Goal: Information Seeking & Learning: Learn about a topic

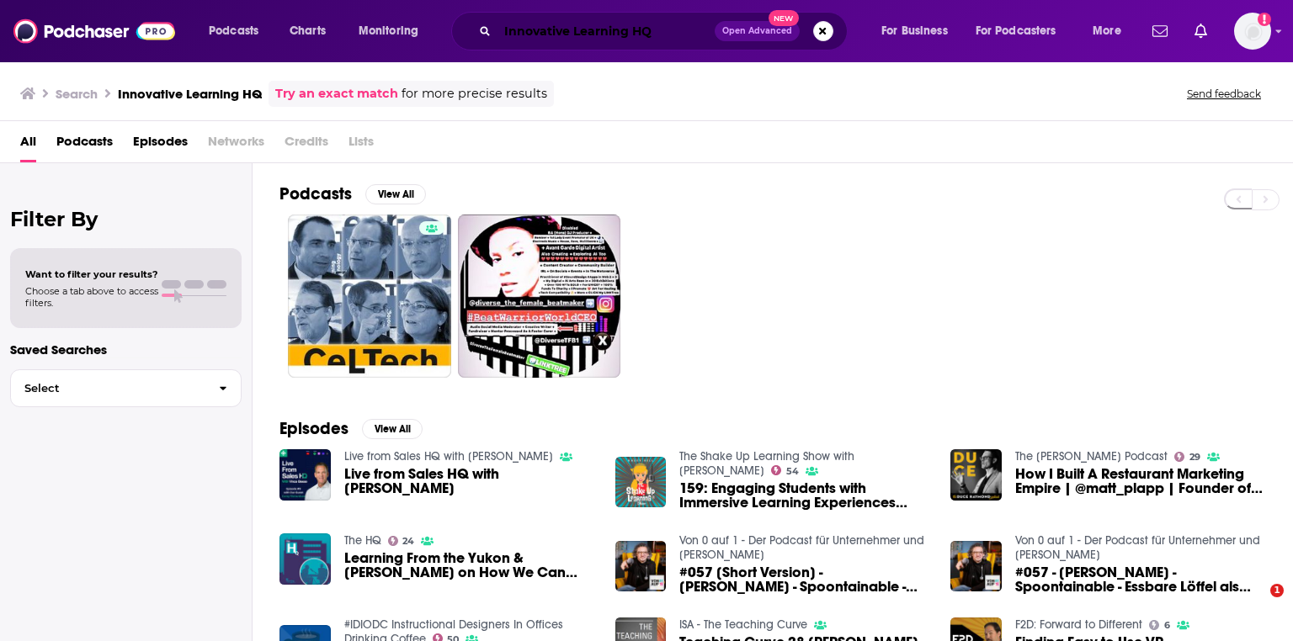
click at [540, 41] on input "Innovative Learning HQ" at bounding box center [605, 31] width 217 height 27
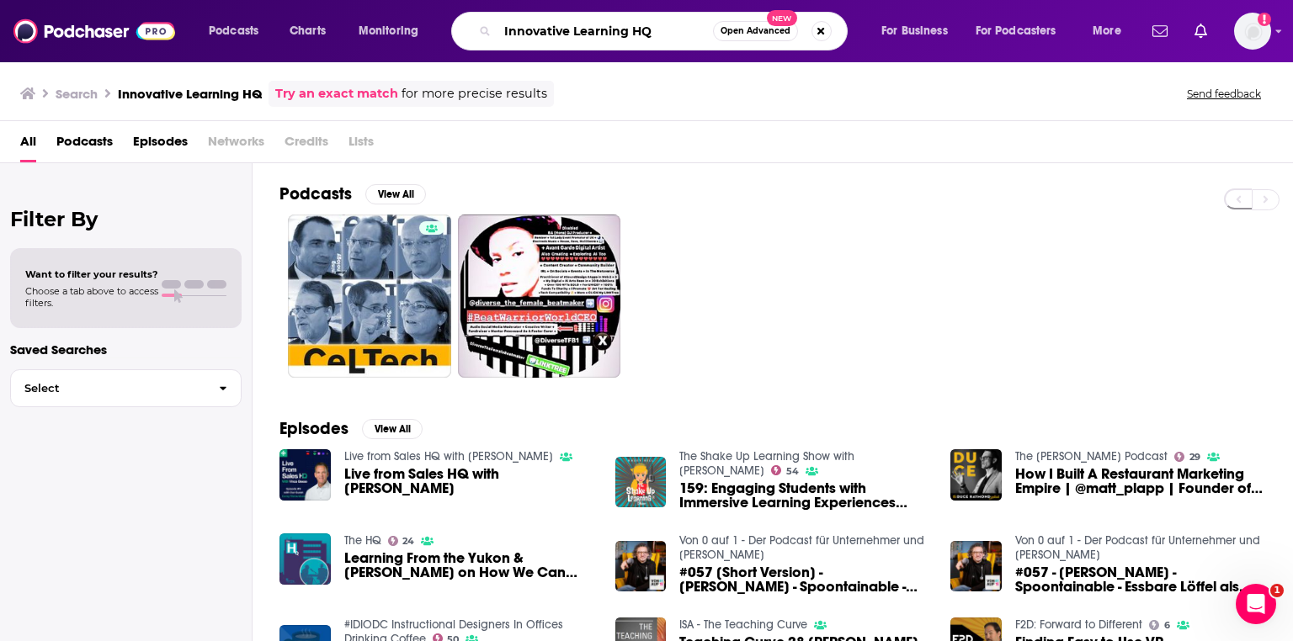
paste input "Getting Smart Podcast"
type input "Getting Smart Podcast"
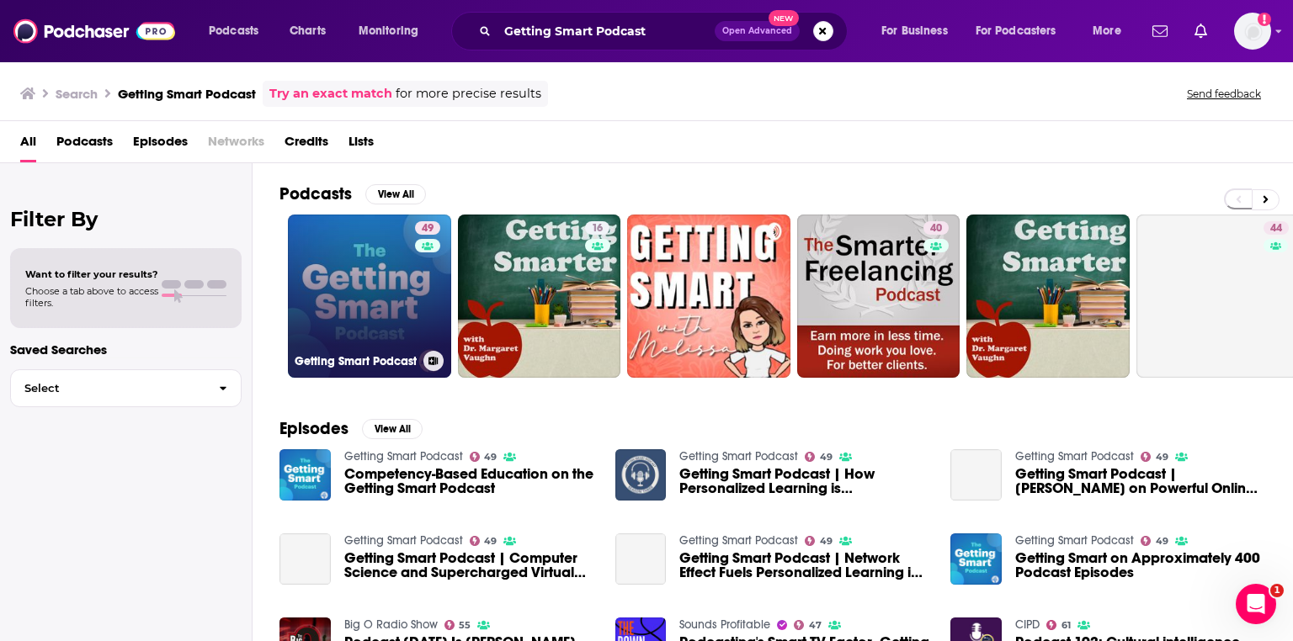
click at [394, 279] on link "49 Getting Smart Podcast" at bounding box center [369, 296] width 163 height 163
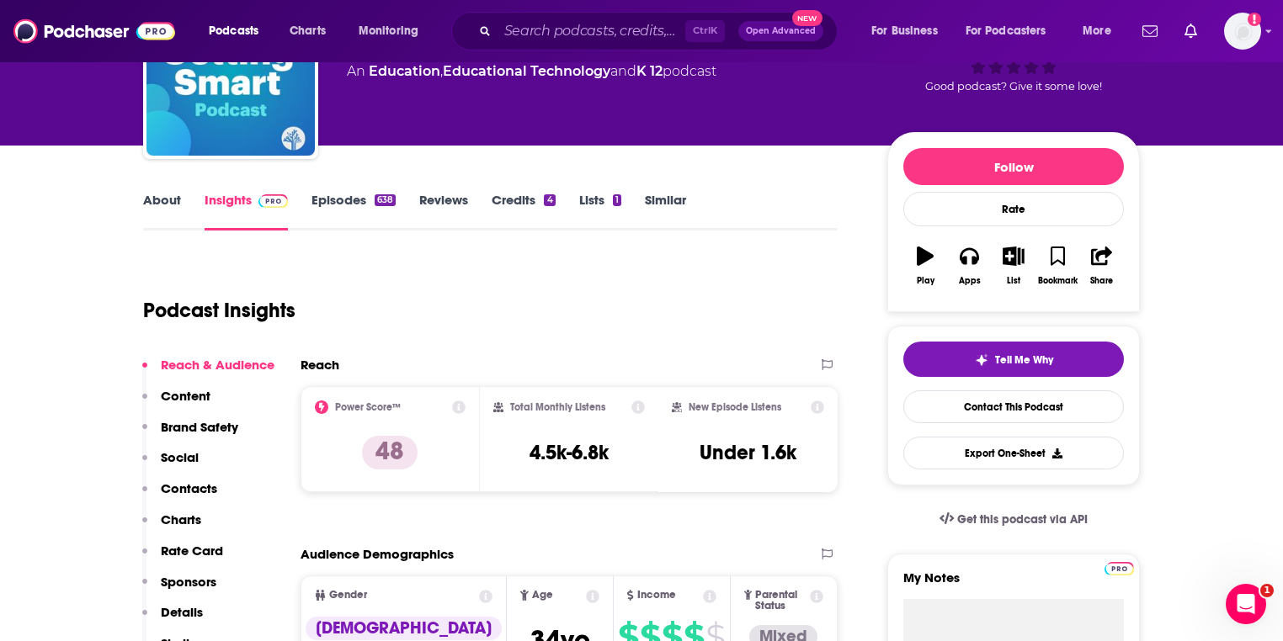
scroll to position [135, 0]
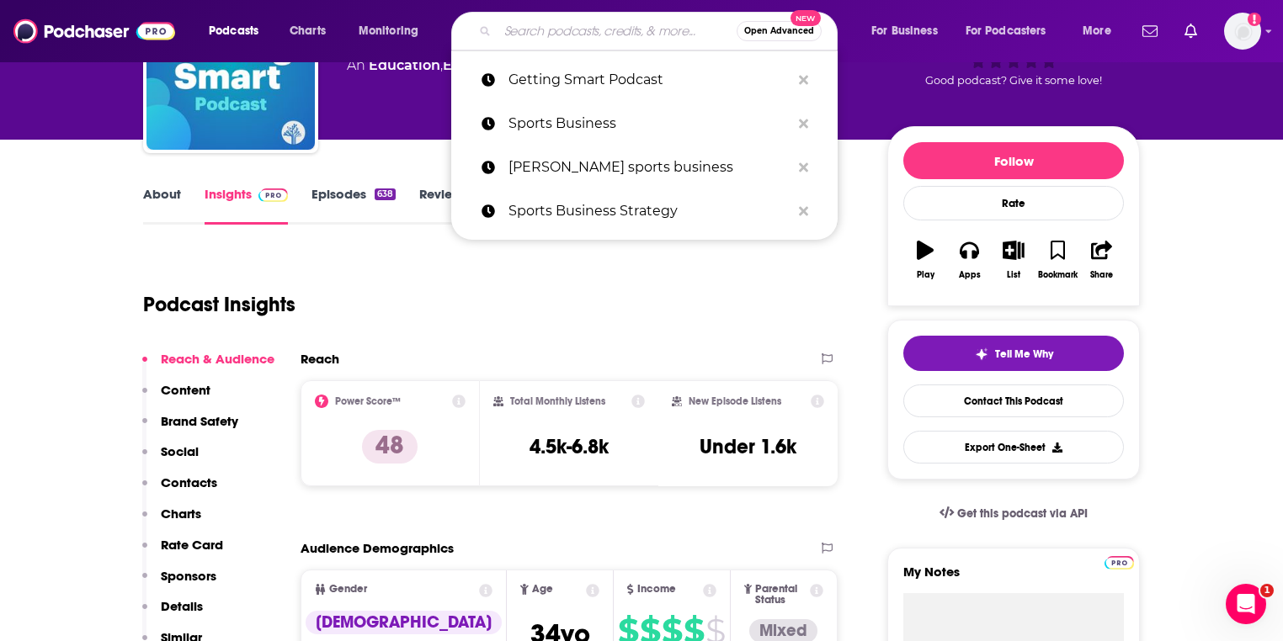
click at [535, 29] on input "Search podcasts, credits, & more..." at bounding box center [616, 31] width 239 height 27
paste input "Cybersecurity Where You Are"
type input "Cybersecurity Where You Are"
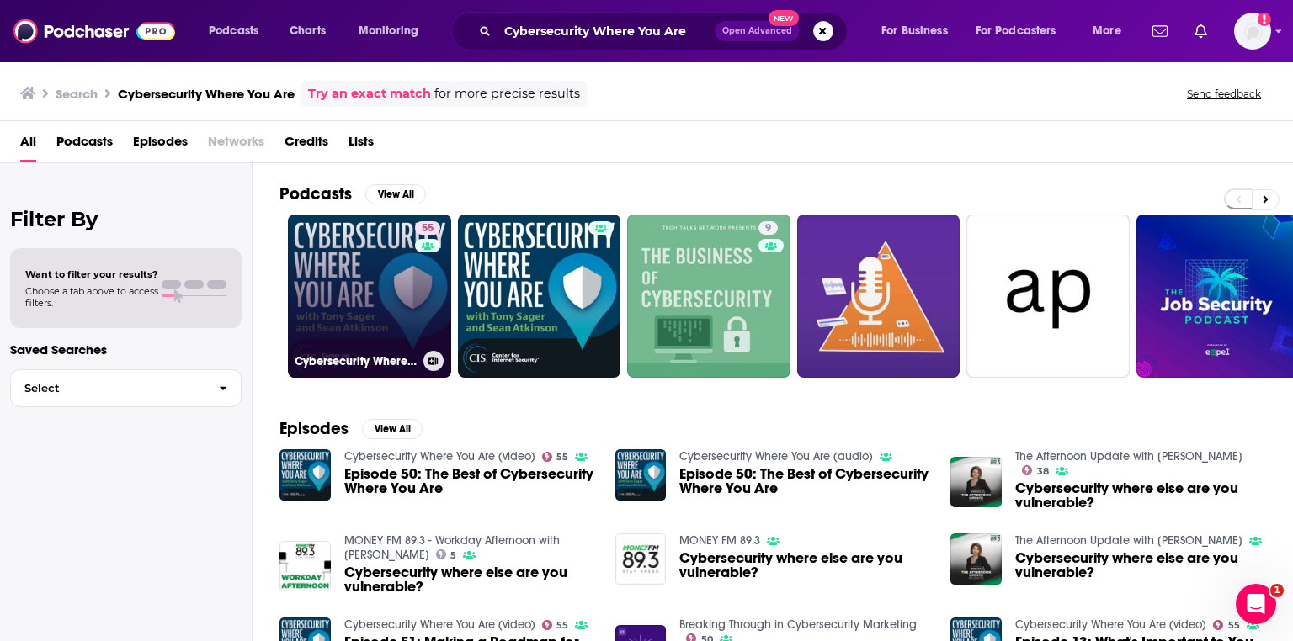
click at [374, 259] on link "55 Cybersecurity Where You Are (video)" at bounding box center [369, 296] width 163 height 163
